Goal: Task Accomplishment & Management: Manage account settings

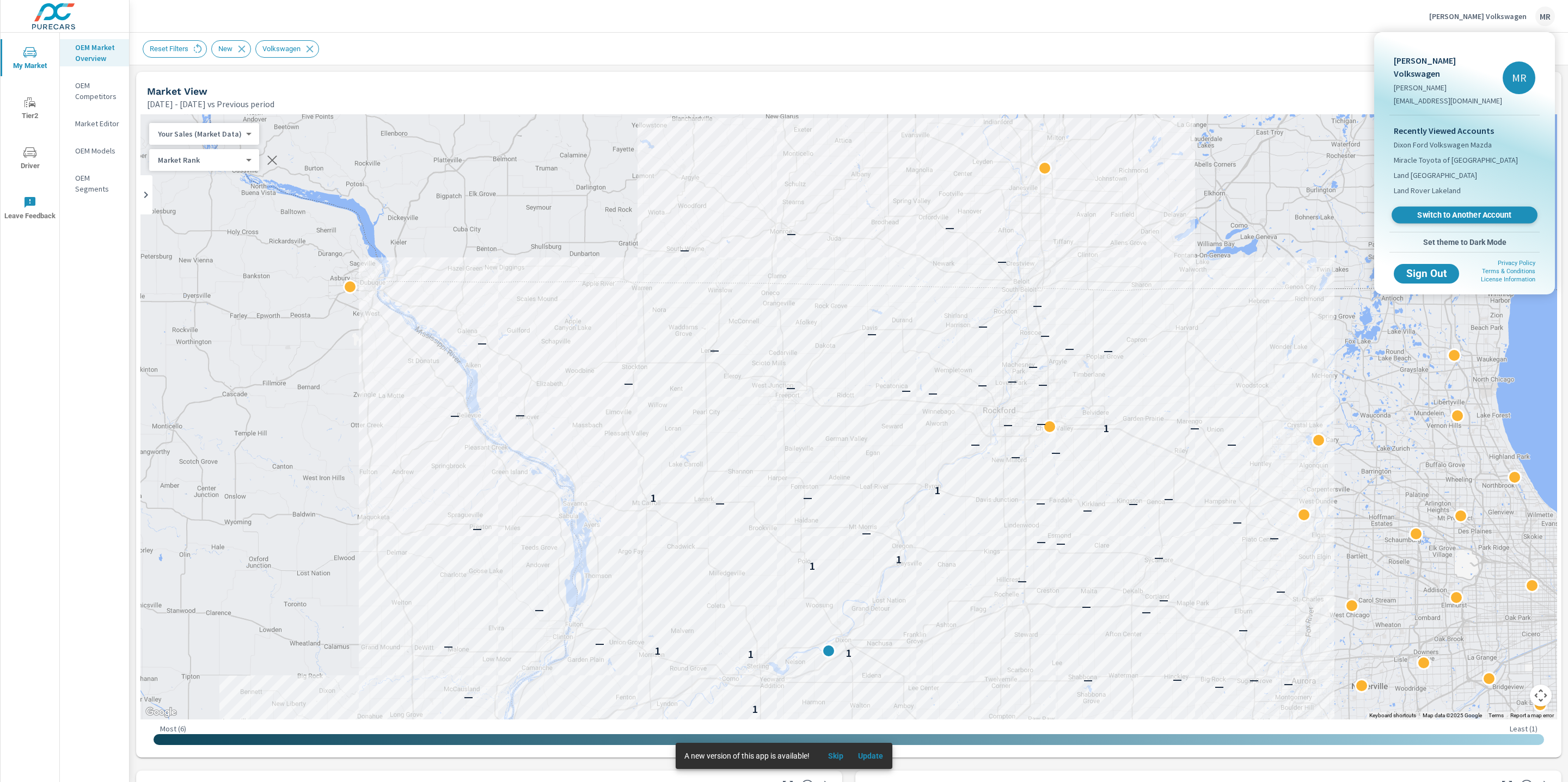
click at [1500, 210] on span "Switch to Another Account" at bounding box center [1464, 215] width 133 height 10
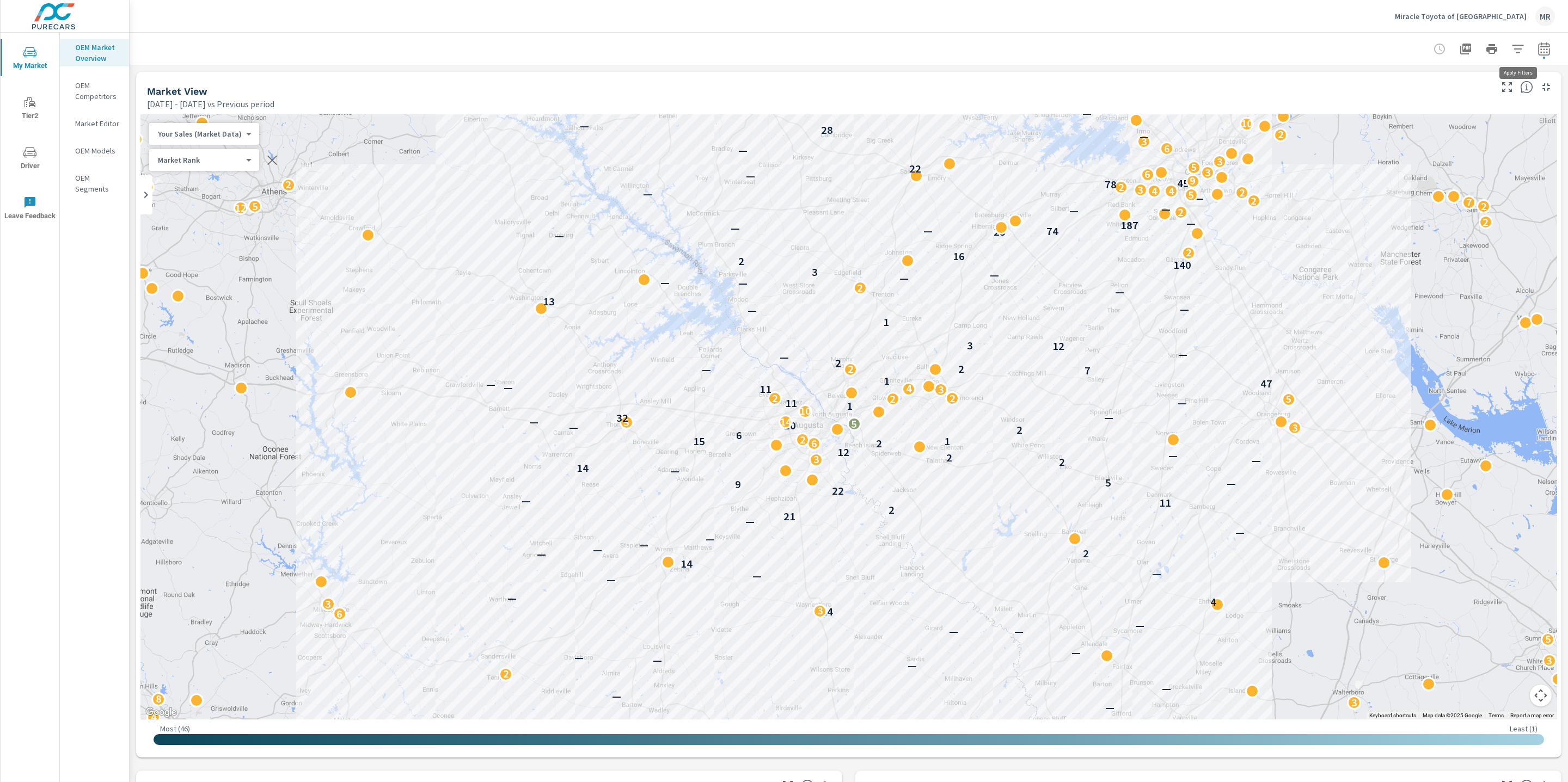
click at [1517, 47] on icon "button" at bounding box center [1517, 49] width 13 height 13
click at [1454, 106] on li "Condition" at bounding box center [1446, 103] width 166 height 27
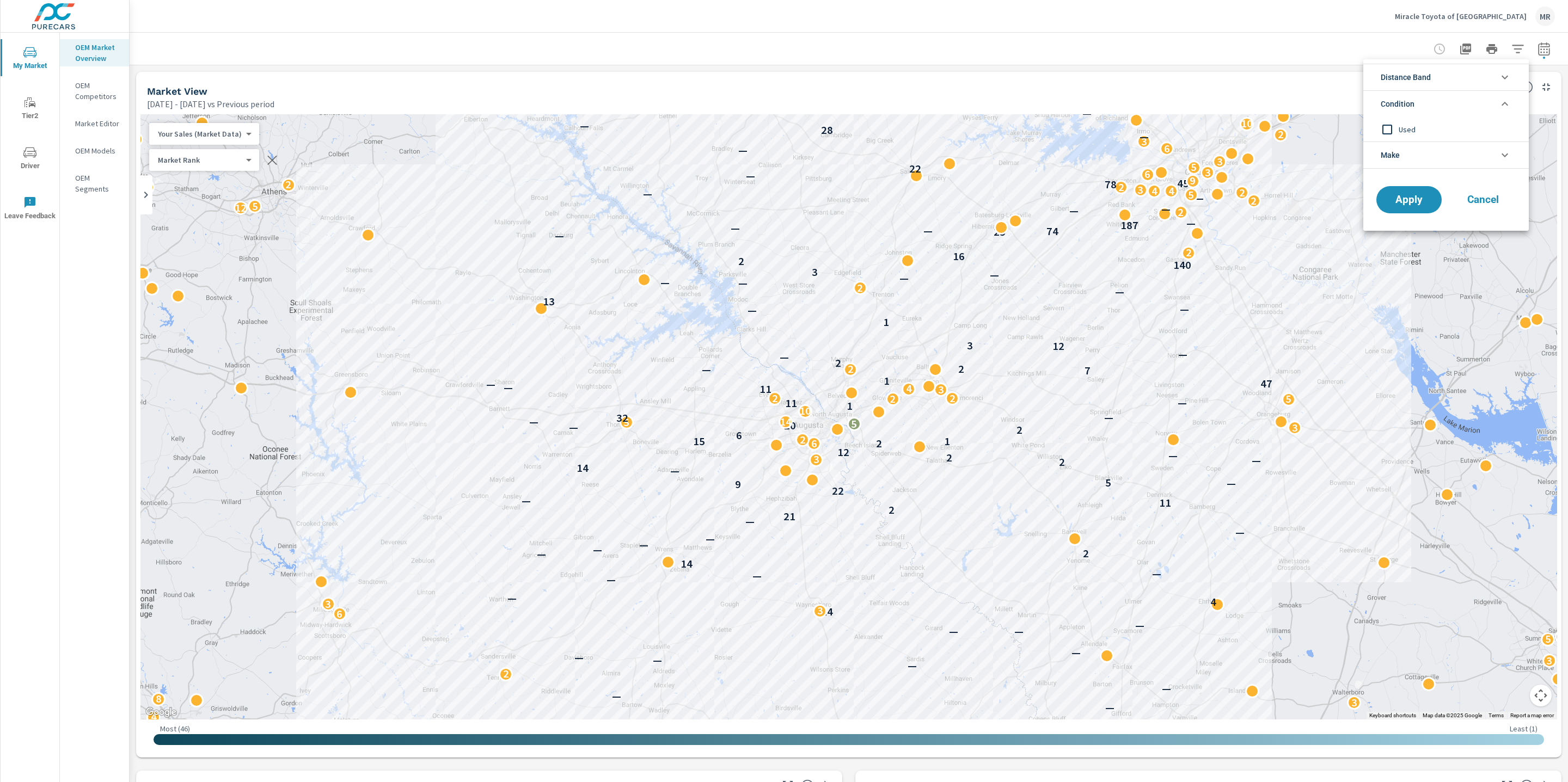
click at [1434, 119] on div "Used" at bounding box center [1445, 129] width 163 height 24
click at [1437, 74] on li "Distance Band" at bounding box center [1446, 77] width 166 height 27
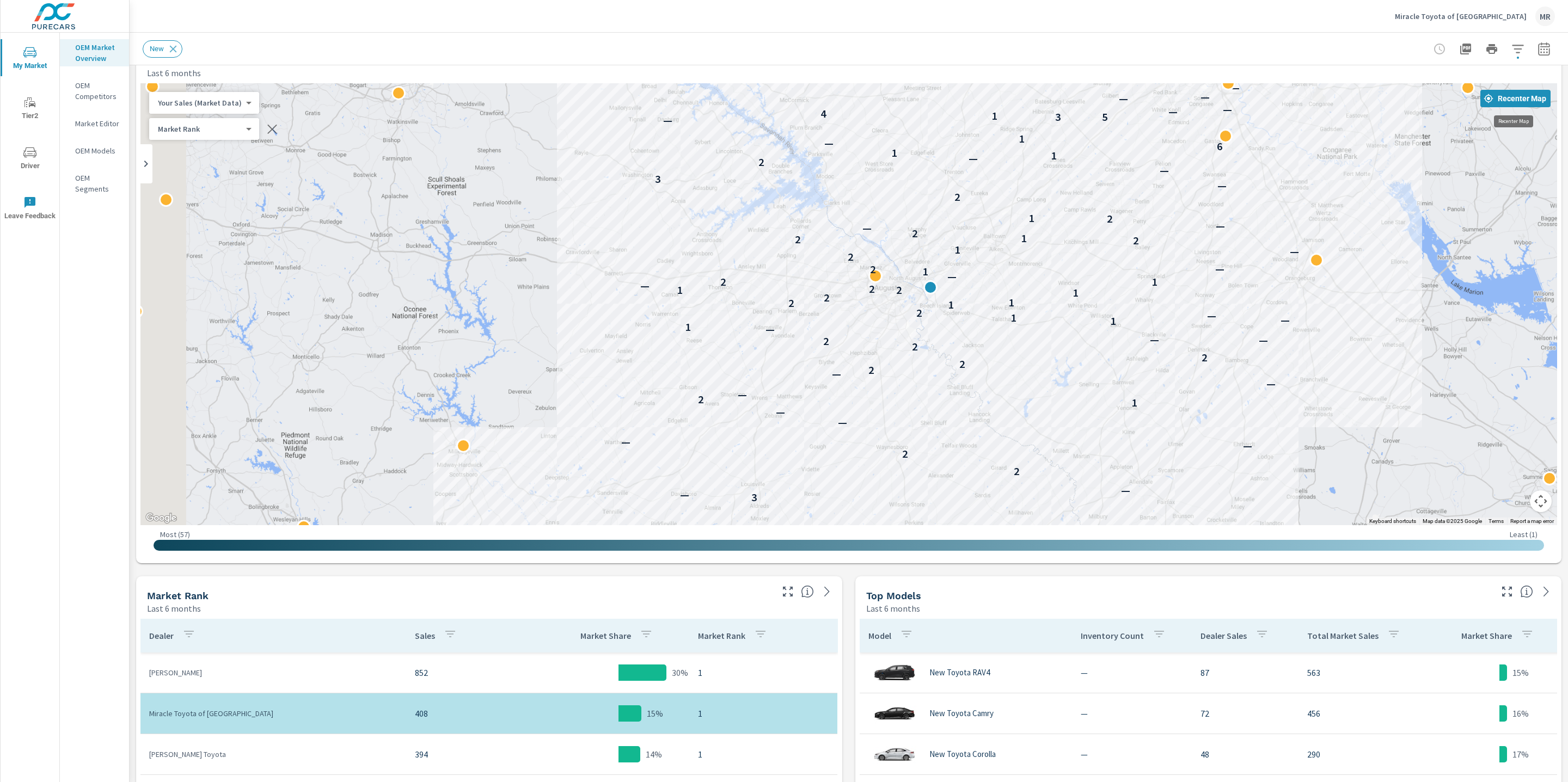
scroll to position [26, 0]
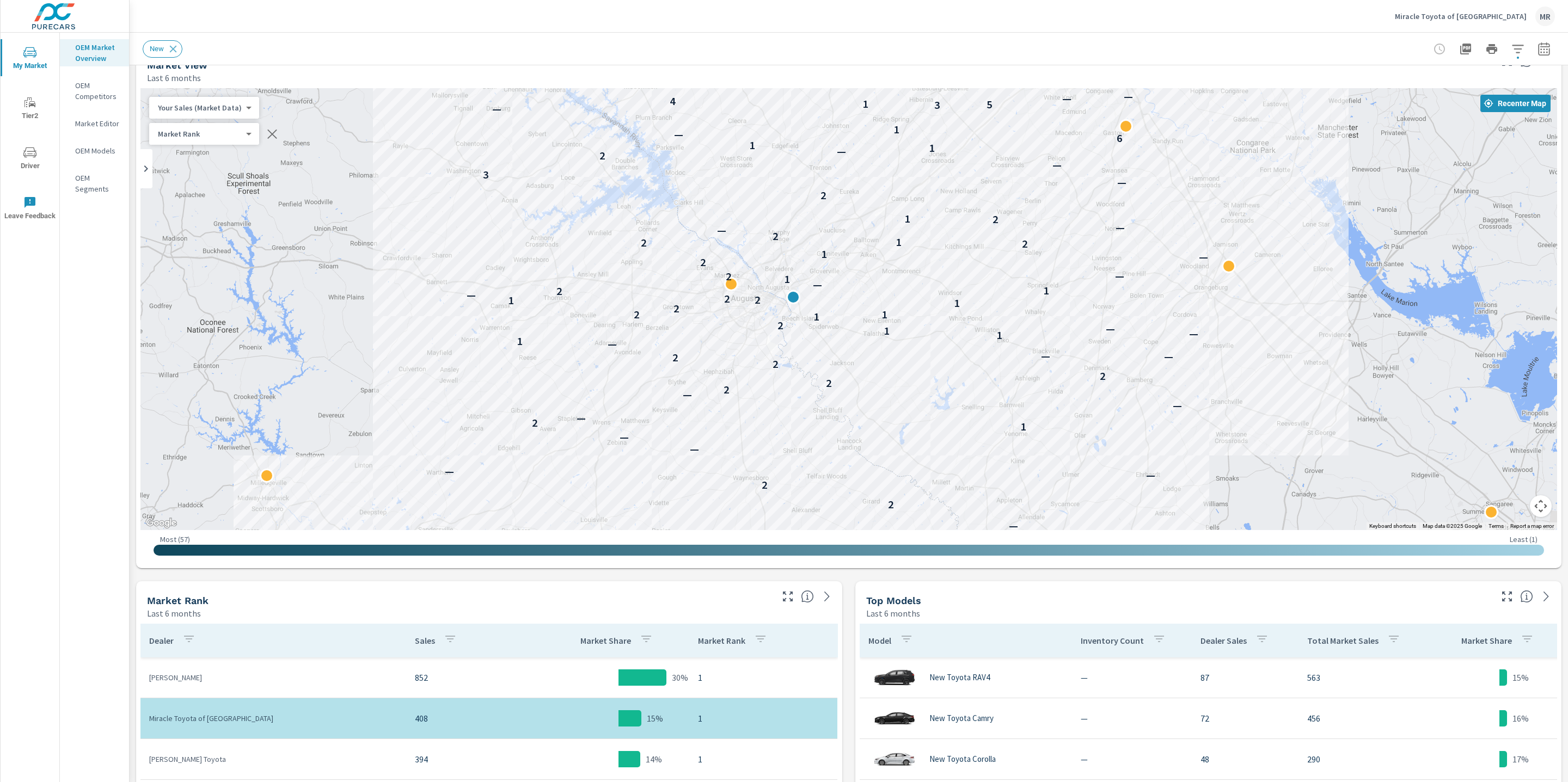
drag, startPoint x: 1443, startPoint y: 352, endPoint x: 1178, endPoint y: 377, distance: 266.2
click at [1178, 377] on div "— — 2 — — — — 1 3 — — 2 2 — — — — 1 2 — — — 2 2 2 2 2 — — — 1 1 — 1 — 2 1 2 1 2…" at bounding box center [1108, 627] width 1045 height 588
click at [1545, 50] on icon "button" at bounding box center [1544, 49] width 13 height 13
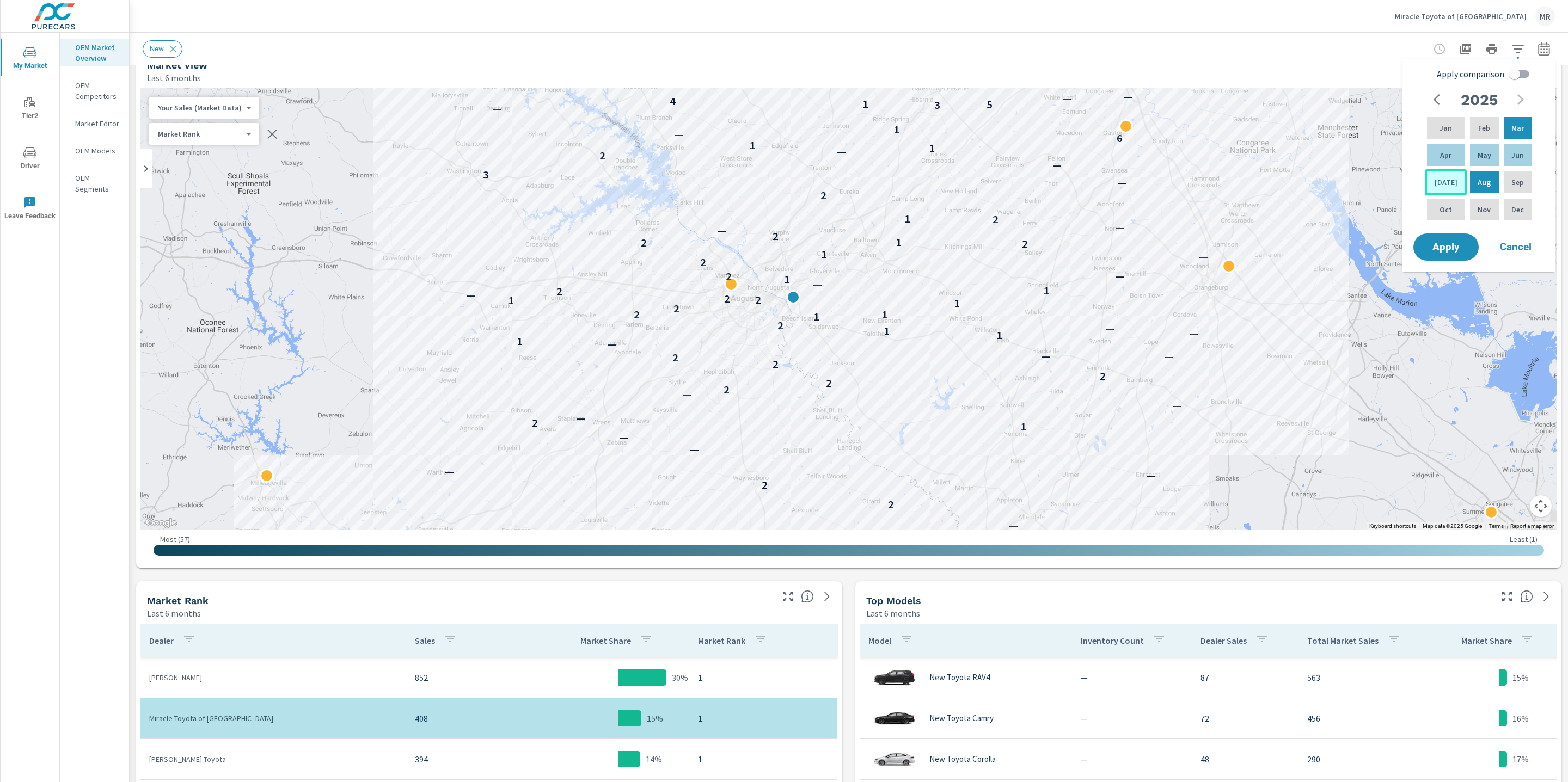
click at [1443, 180] on p "Jul" at bounding box center [1446, 183] width 23 height 11
click at [1482, 159] on p "May" at bounding box center [1485, 155] width 13 height 11
click at [1527, 72] on input "Apply comparison" at bounding box center [1514, 74] width 62 height 21
checkbox input "true"
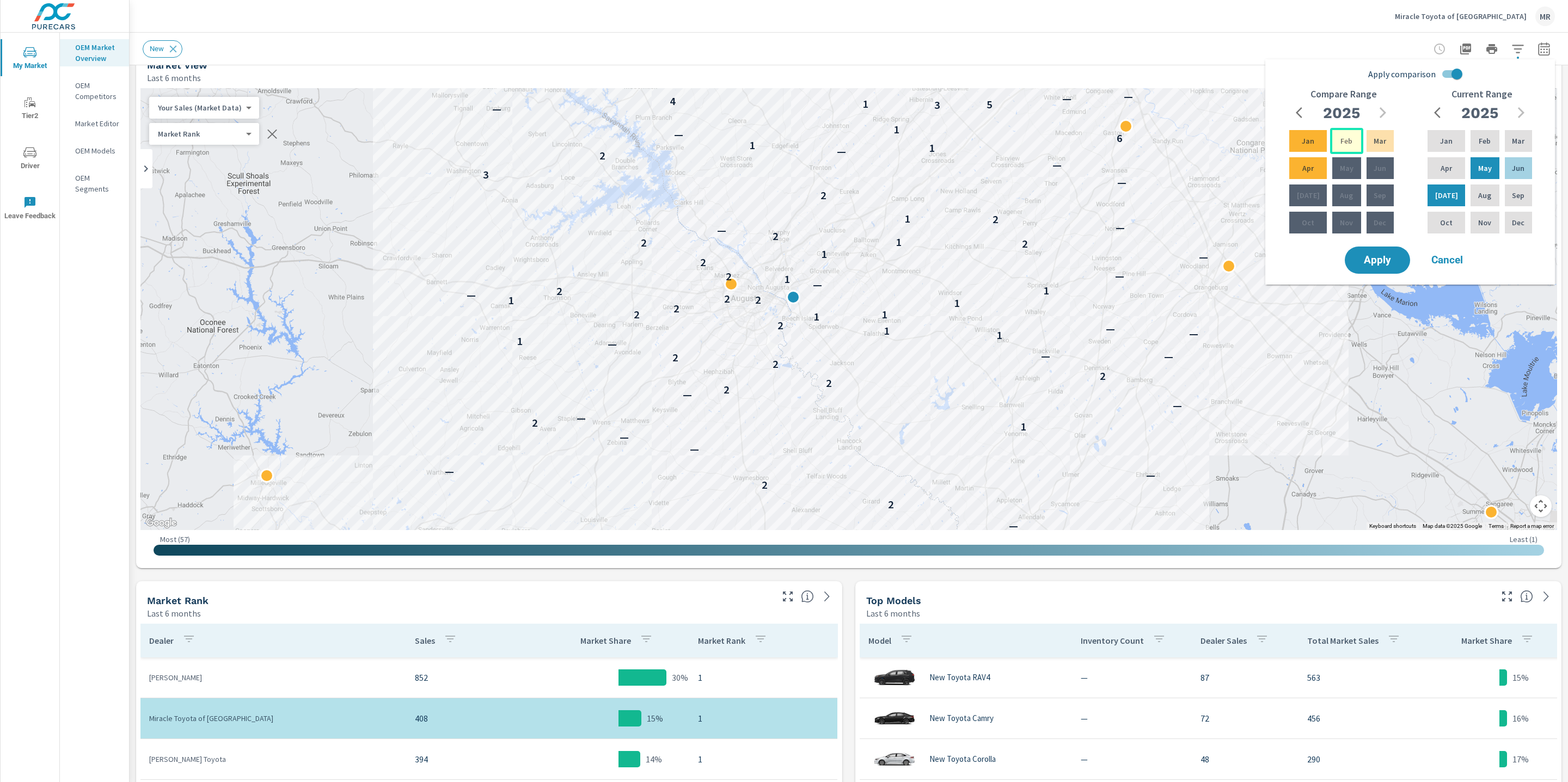
click at [1342, 144] on p "Feb" at bounding box center [1346, 141] width 12 height 11
click at [1295, 169] on div "Apr" at bounding box center [1307, 168] width 42 height 26
click at [1382, 256] on span "Apply" at bounding box center [1377, 260] width 44 height 10
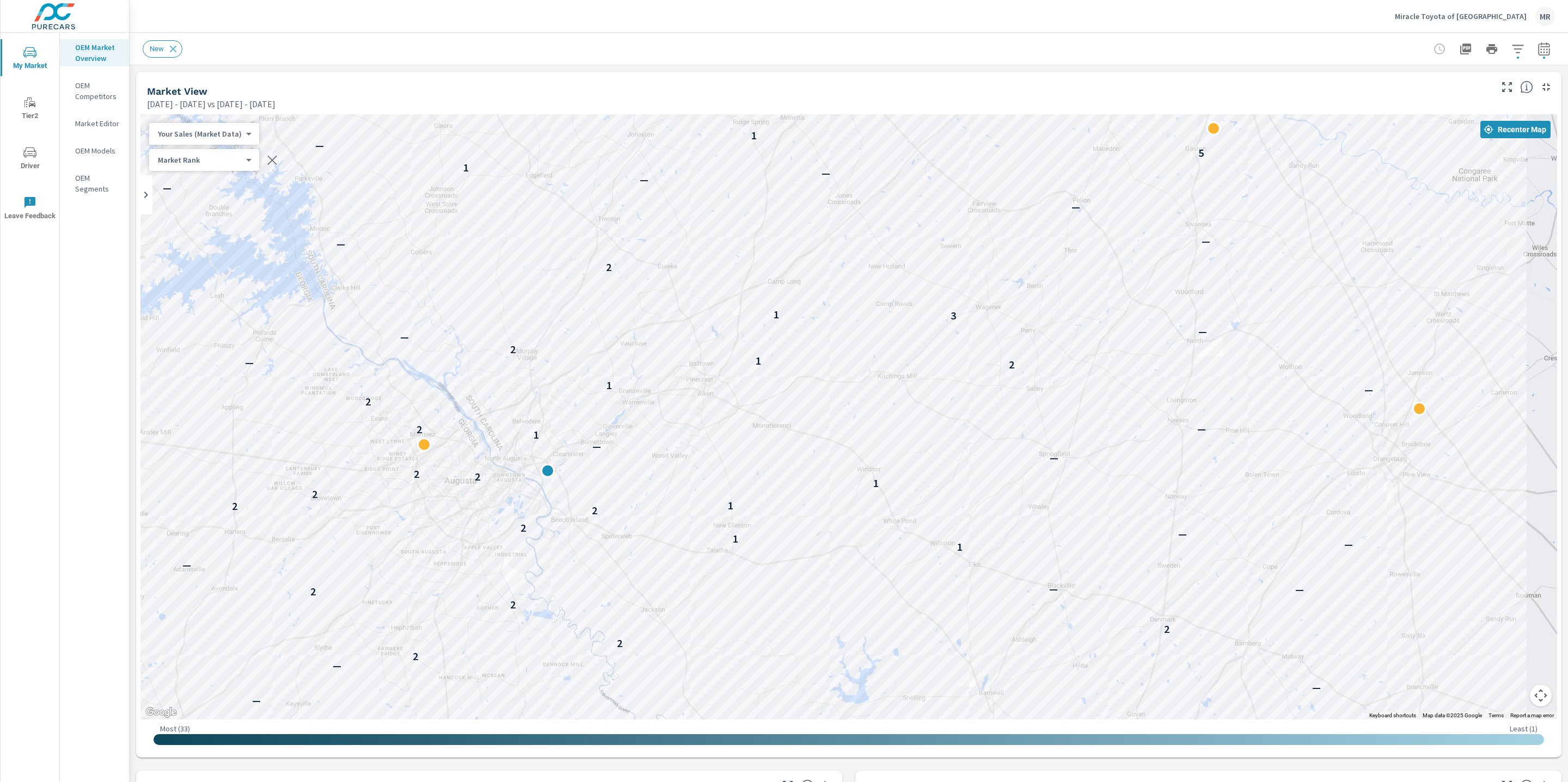
drag, startPoint x: 715, startPoint y: 343, endPoint x: 1086, endPoint y: 228, distance: 388.4
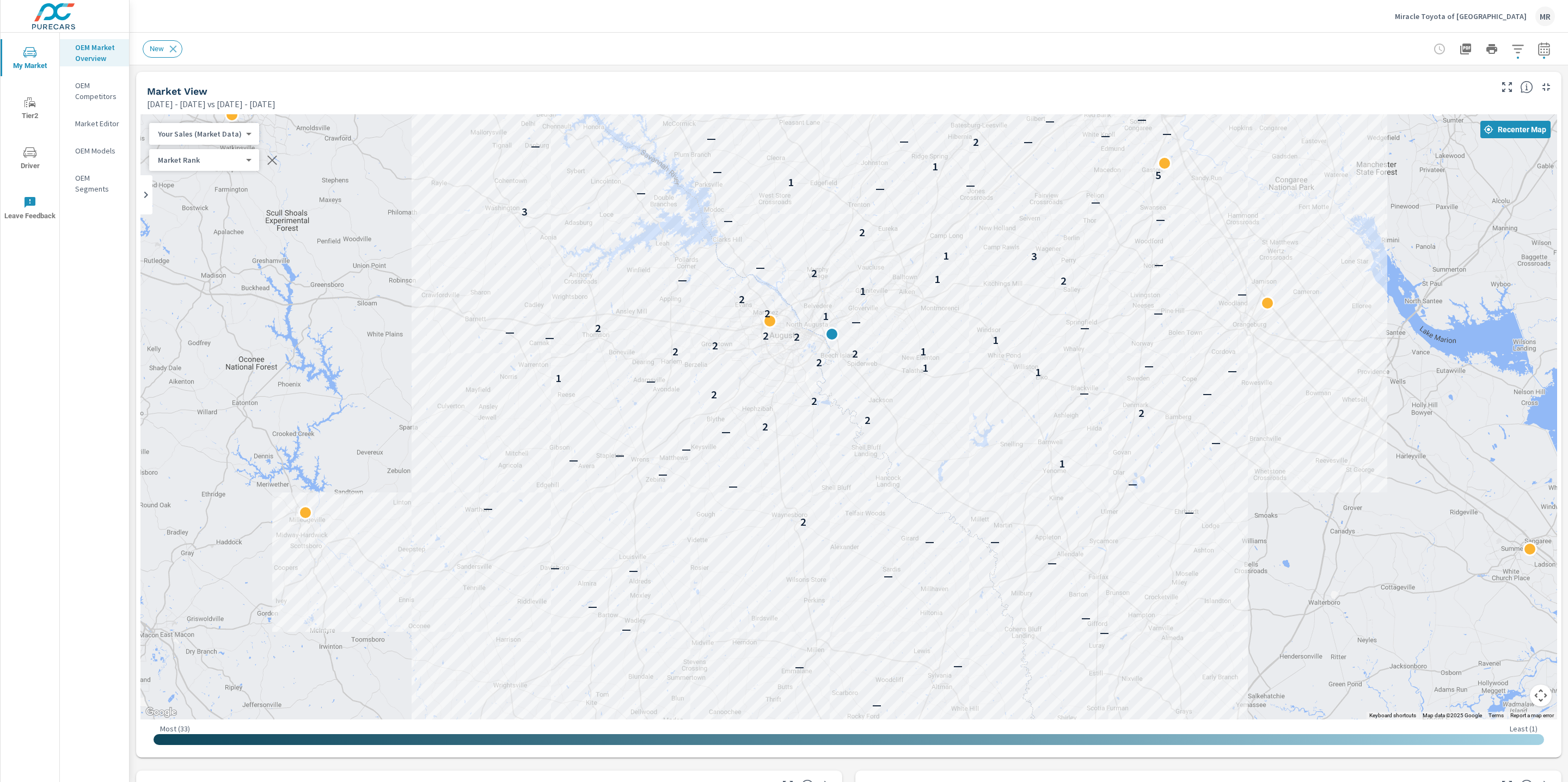
click at [120, 523] on div "OEM Market Overview OEM Competitors Market Editor OEM Models OEM Segments" at bounding box center [94, 408] width 69 height 750
click at [136, 523] on div "← Move left → Move right ↑ Move up ↓ Move down + Zoom in - Zoom out Home Jump l…" at bounding box center [849, 434] width 1426 height 648
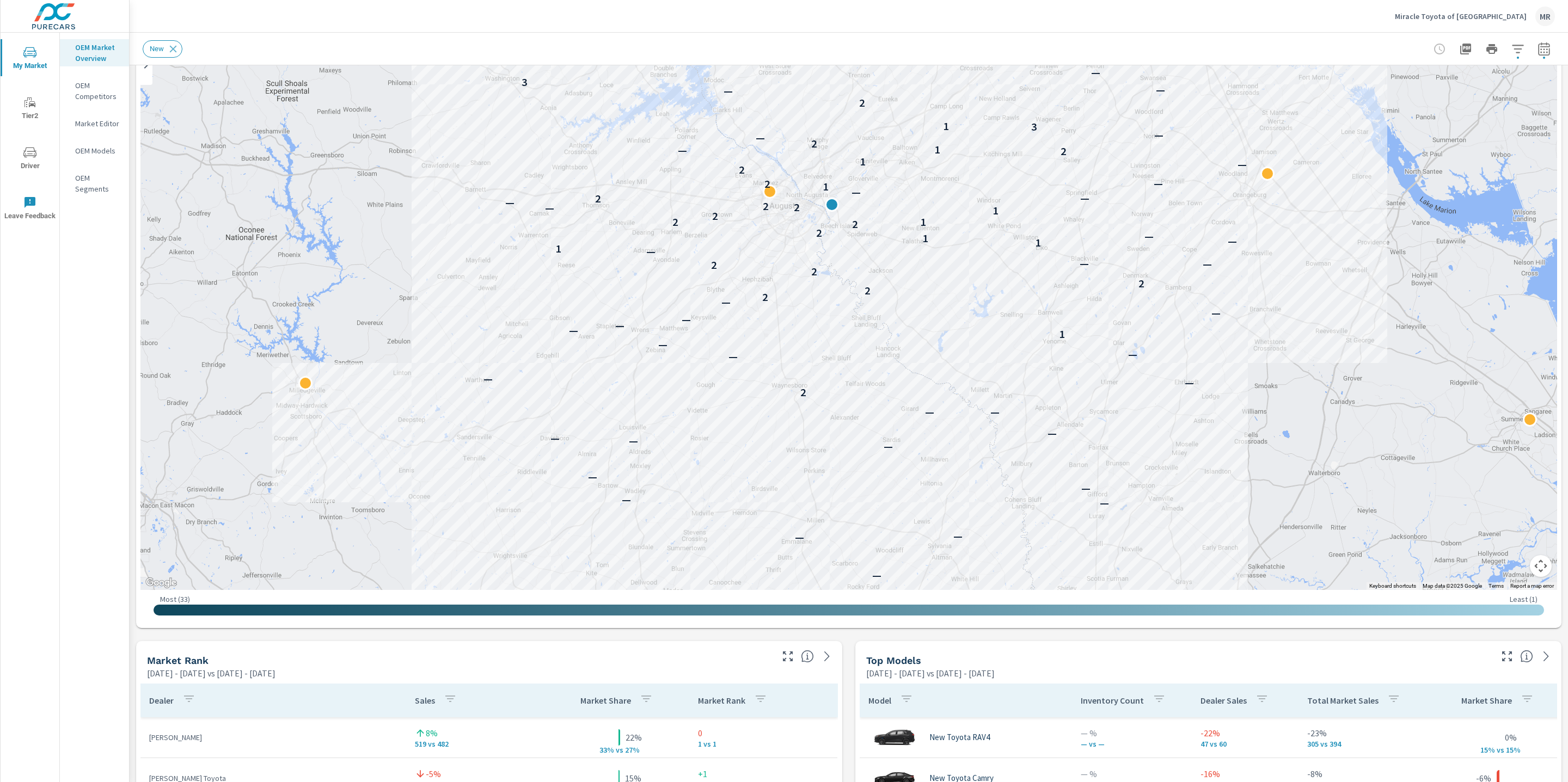
scroll to position [121, 0]
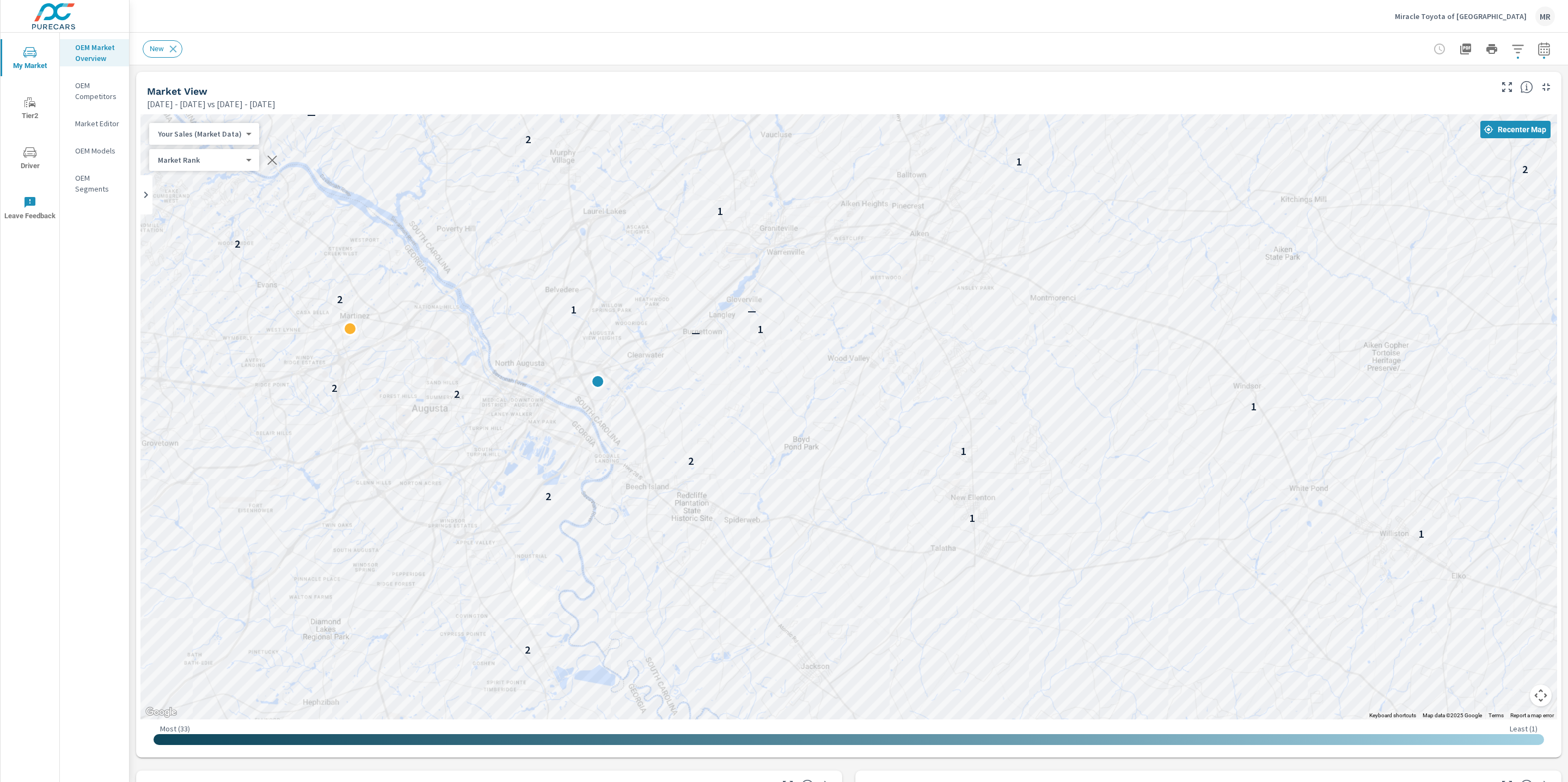
click at [1545, 16] on div "MR" at bounding box center [1545, 16] width 19 height 19
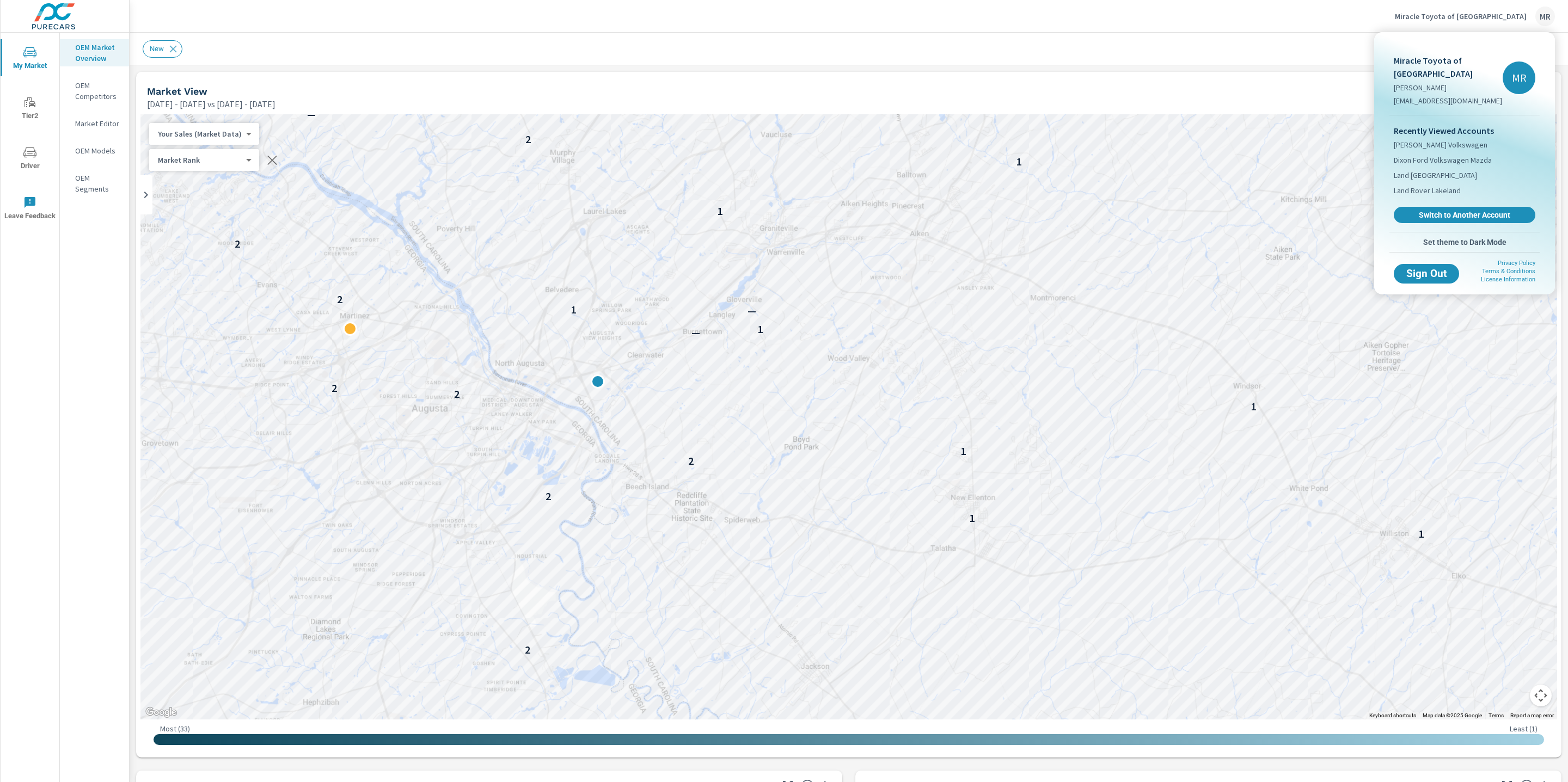
click at [1461, 205] on div "Recently Viewed Accounts Dixon Volkswagen Dixon Ford Volkswagen Mazda Land Rove…" at bounding box center [1465, 173] width 150 height 116
click at [1465, 214] on span "Switch to Another Account" at bounding box center [1464, 215] width 133 height 10
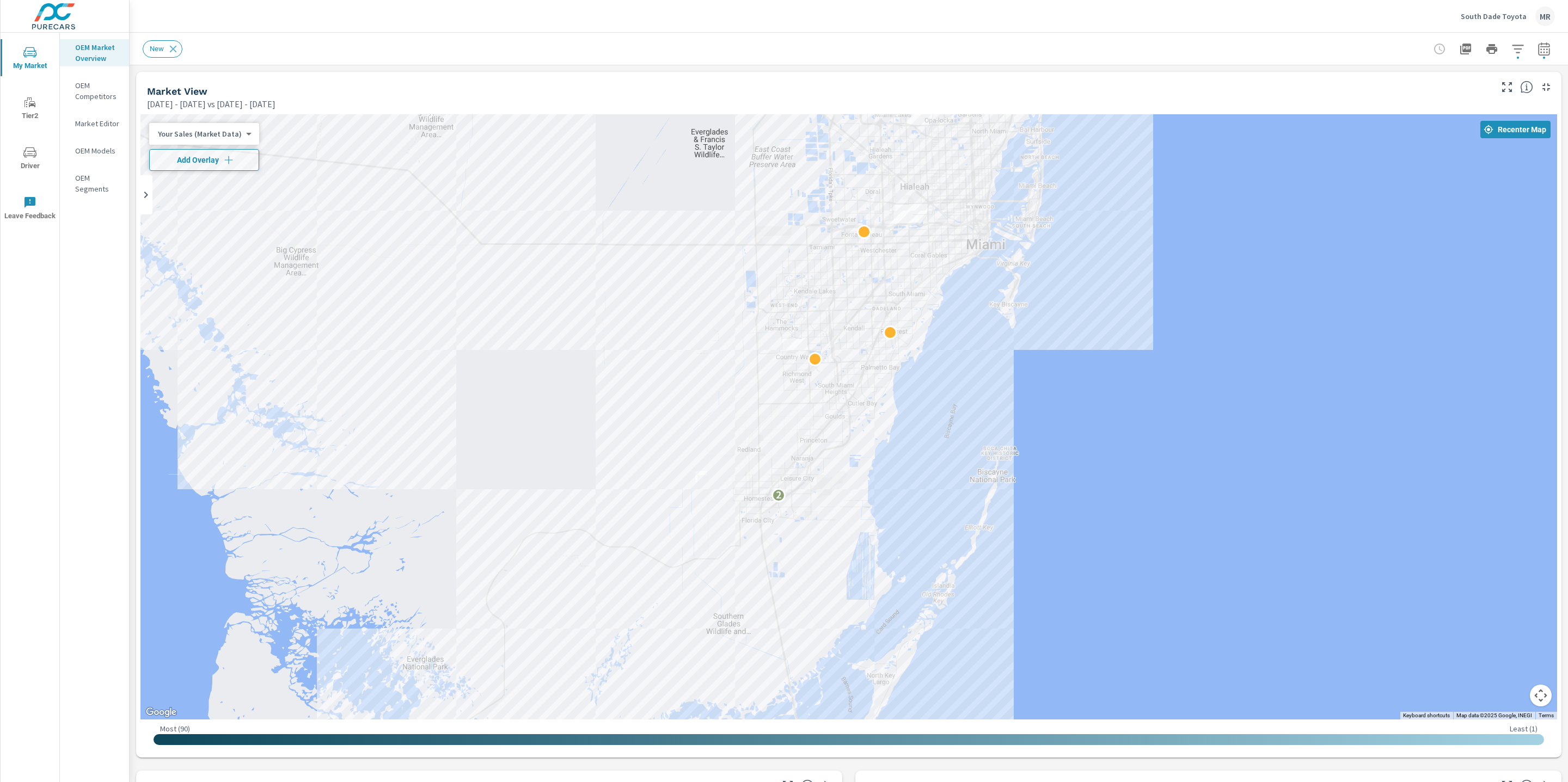
drag, startPoint x: 875, startPoint y: 397, endPoint x: 928, endPoint y: 500, distance: 115.8
click at [928, 500] on div "2" at bounding box center [849, 417] width 1416 height 606
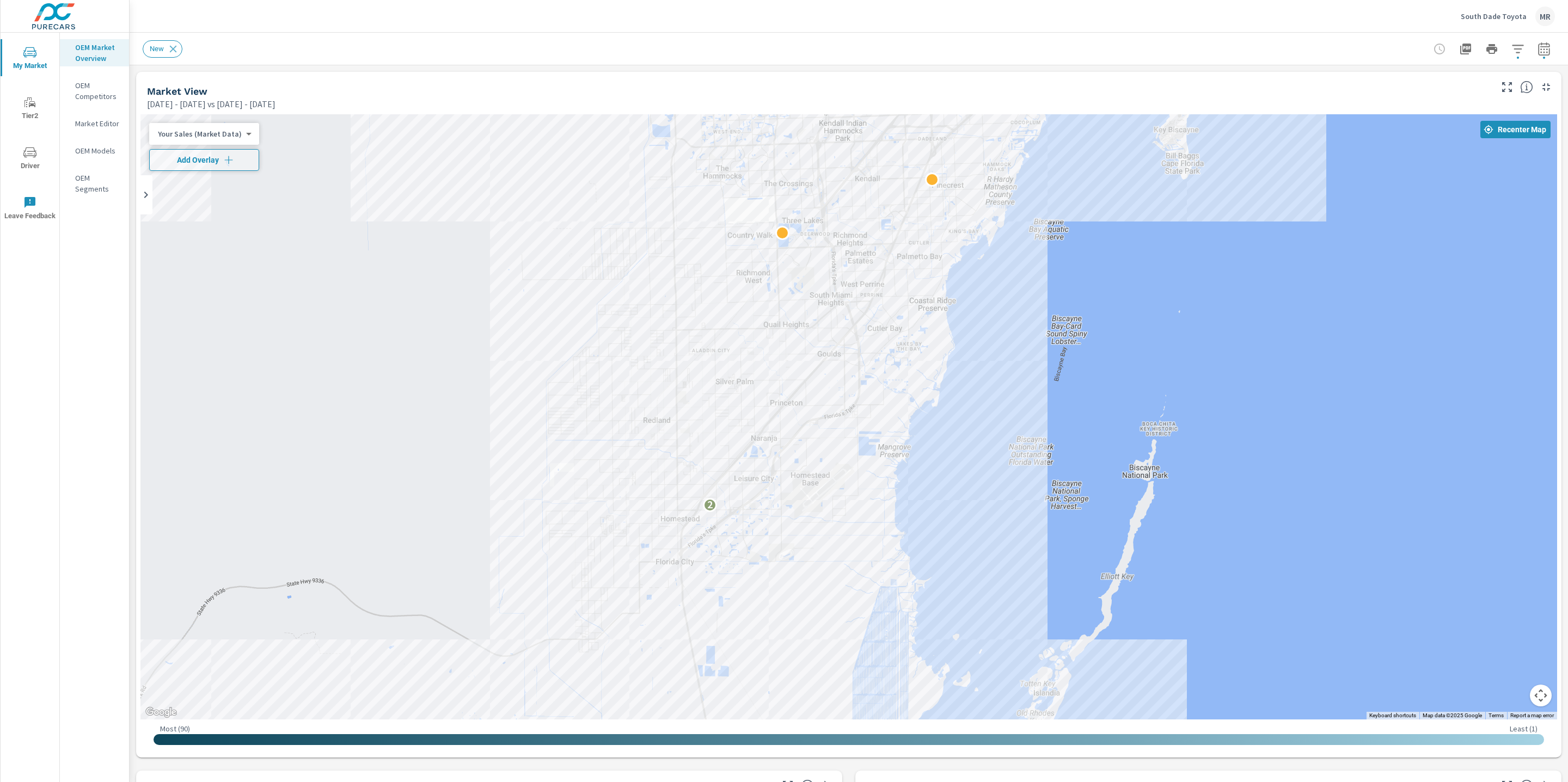
drag, startPoint x: 926, startPoint y: 501, endPoint x: 1027, endPoint y: 511, distance: 101.5
click at [1027, 511] on div "2" at bounding box center [1472, 721] width 1045 height 588
click at [188, 165] on span "Add Overlay" at bounding box center [204, 160] width 100 height 11
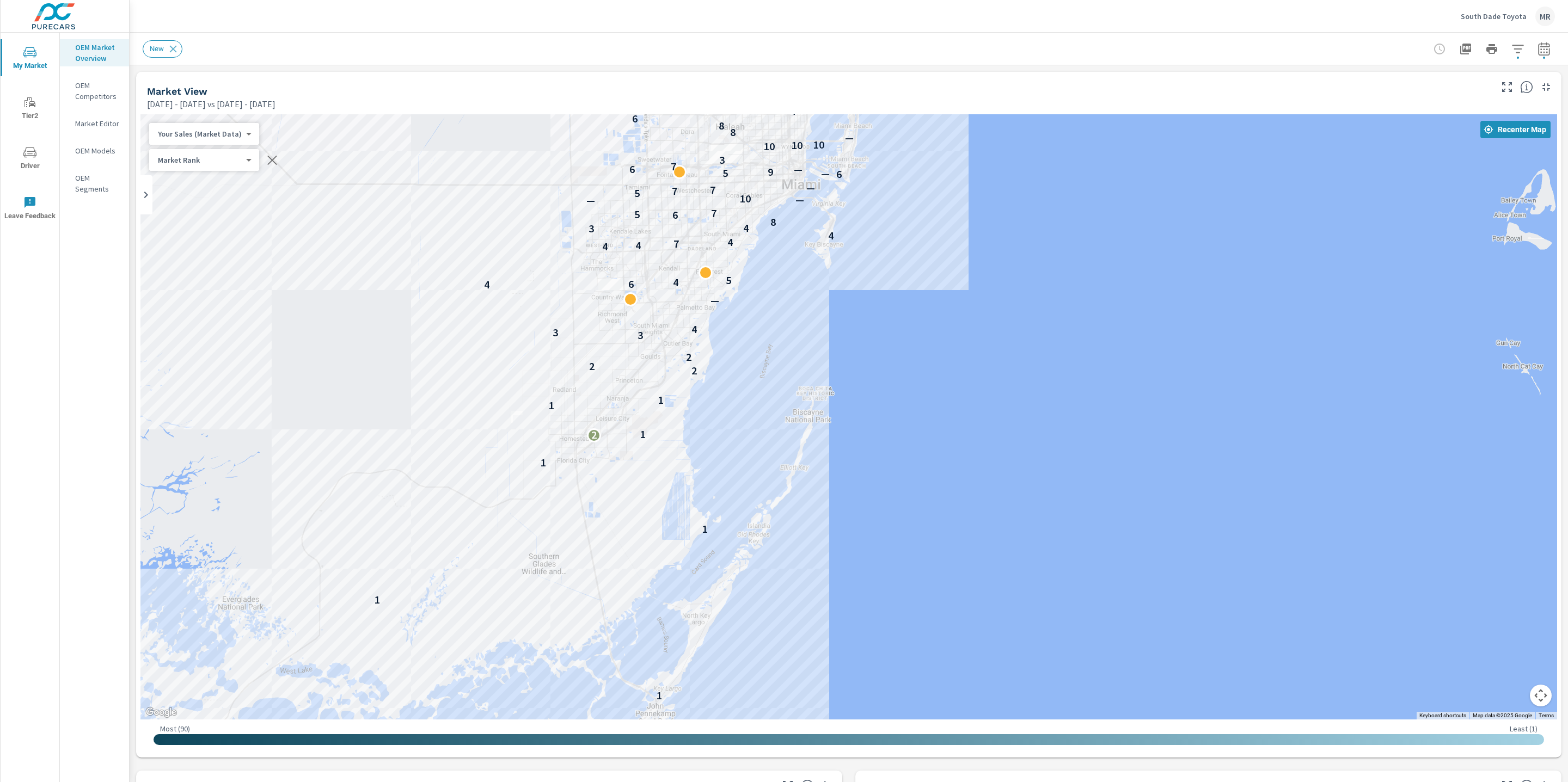
click at [137, 456] on div "← Move left → Move right ↑ Move up ↓ Move down + Zoom in - Zoom out Home Jump l…" at bounding box center [849, 434] width 1426 height 648
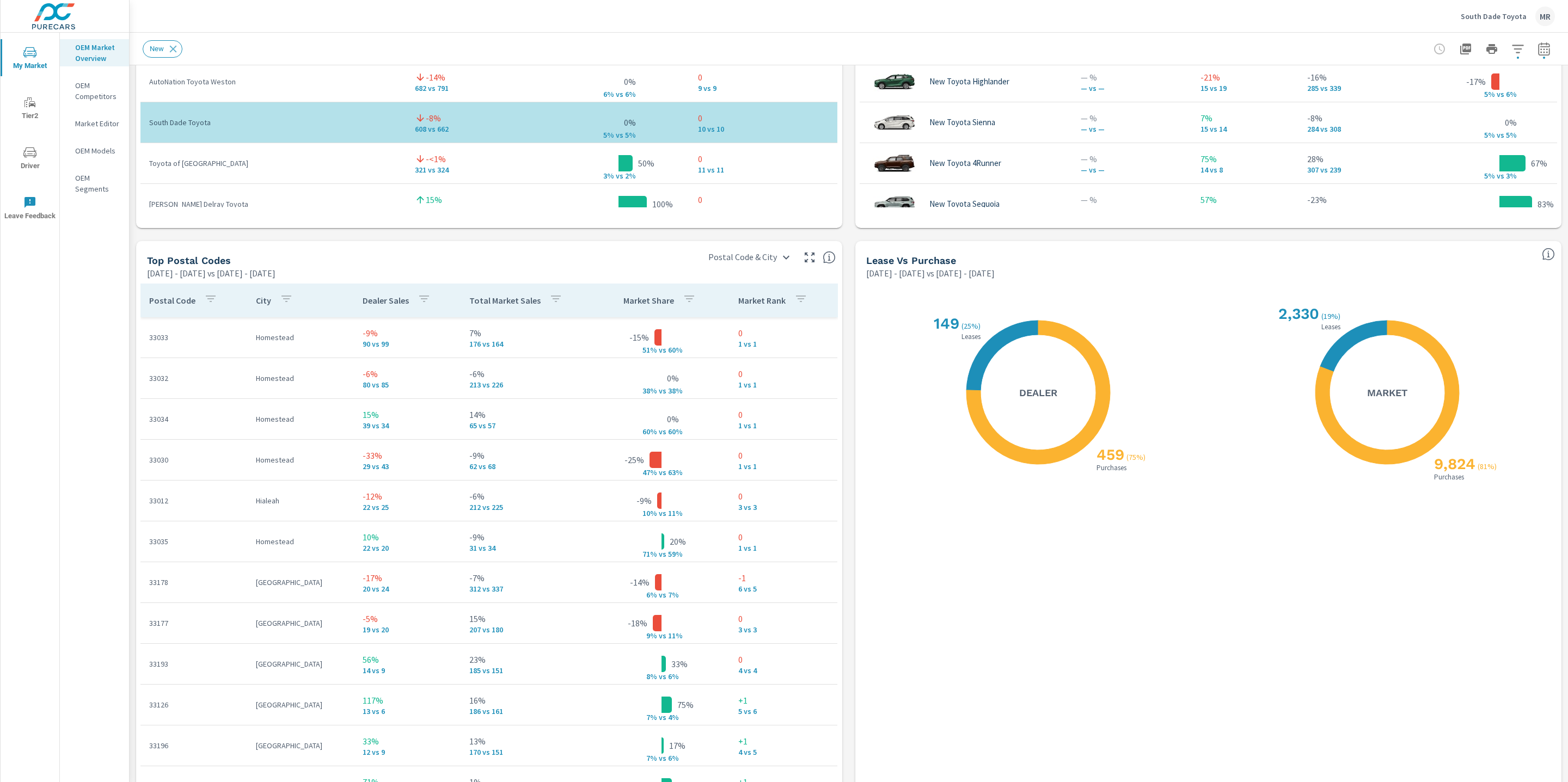
scroll to position [1147, 0]
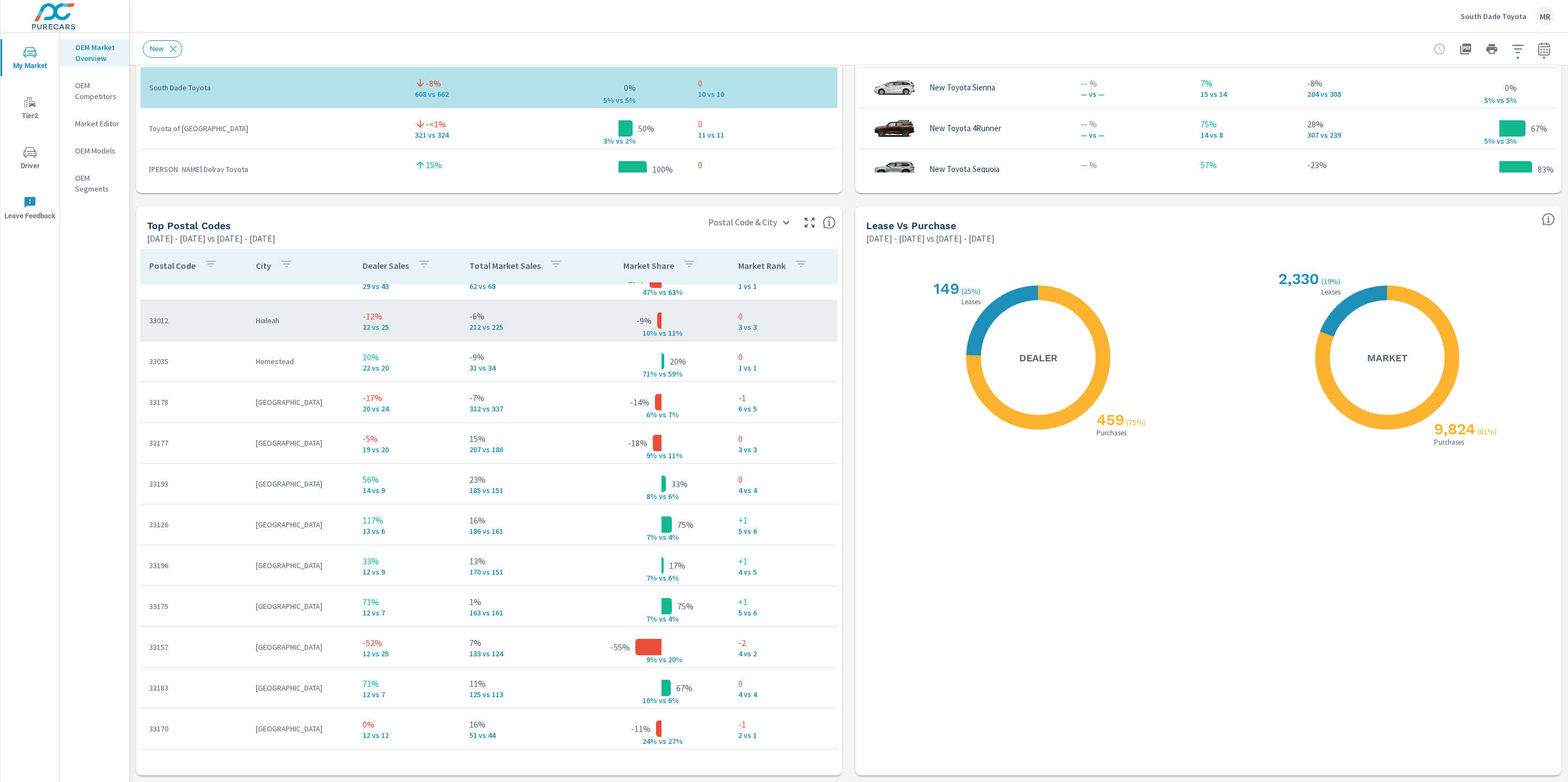
scroll to position [155, 0]
